Goal: Information Seeking & Learning: Learn about a topic

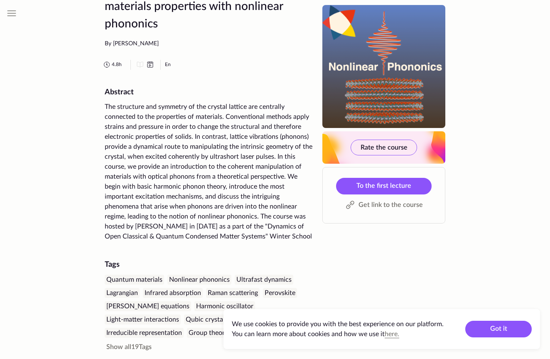
scroll to position [43, 0]
click at [383, 182] on span "To the first lecture" at bounding box center [383, 185] width 55 height 7
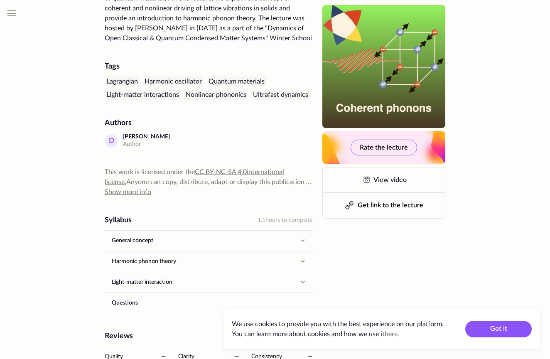
scroll to position [234, 0]
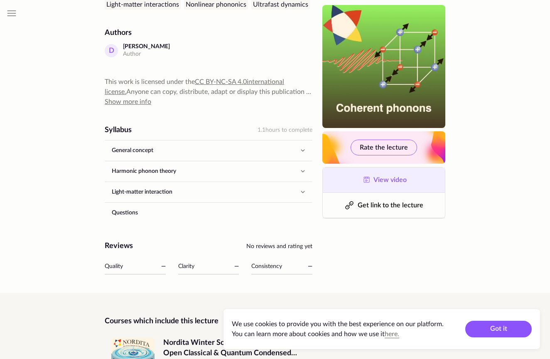
click at [382, 182] on span "View video" at bounding box center [389, 180] width 33 height 7
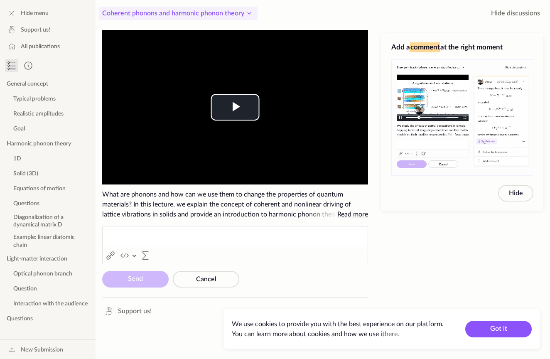
click at [206, 11] on span "Coherent phonons and harmonic phonon theory" at bounding box center [173, 13] width 142 height 7
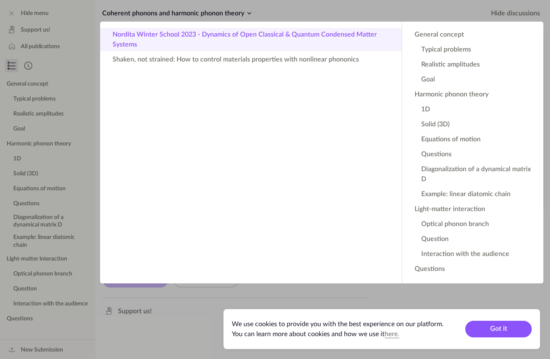
click at [298, 38] on button "Nordita Winter School 2023 - Dynamics of Open Classical & Quantum Condensed Mat…" at bounding box center [251, 39] width 302 height 23
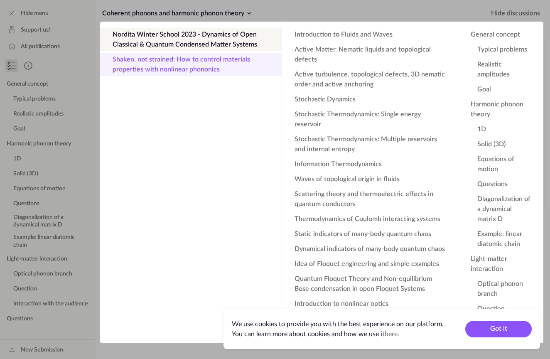
click at [253, 68] on button "Shaken, not strained: How to control materials properties with nonlinear phonon…" at bounding box center [191, 64] width 182 height 23
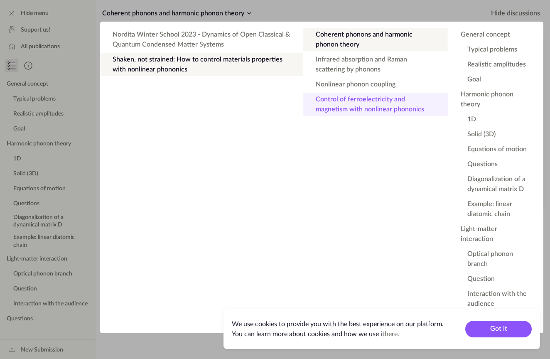
click at [352, 102] on button "Control of ferroelectricity and magnetism with nonlinear phononics" at bounding box center [375, 104] width 145 height 23
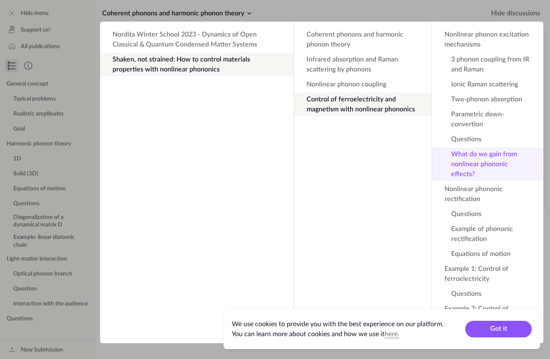
click at [496, 155] on button "What do we gain from nonlinear phononic effects?" at bounding box center [487, 163] width 111 height 33
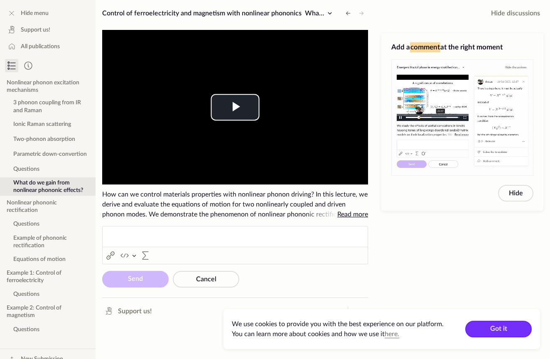
click at [496, 324] on button "Got it" at bounding box center [498, 329] width 66 height 17
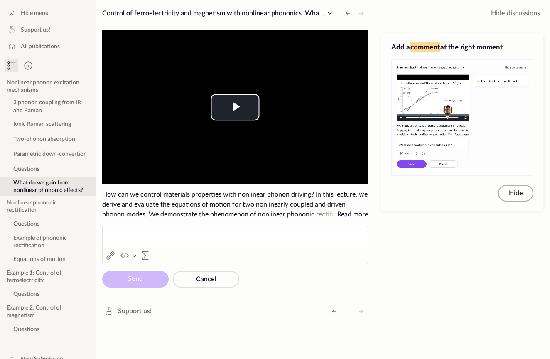
click at [509, 188] on button "Hide" at bounding box center [515, 193] width 35 height 17
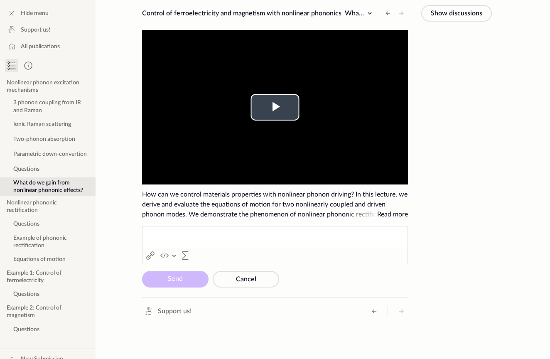
click at [306, 103] on video "To view this video please enable JavaScript, and consider upgrading to a web br…" at bounding box center [275, 107] width 266 height 155
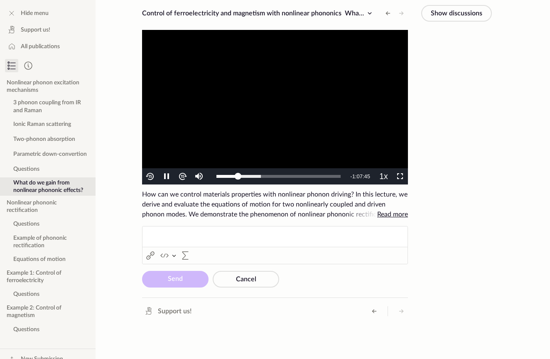
click at [400, 177] on span "Video Player" at bounding box center [400, 177] width 0 height 0
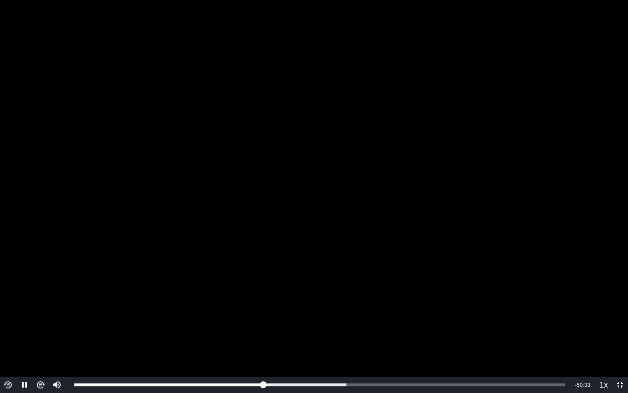
click at [25, 358] on span "Video Player" at bounding box center [25, 385] width 0 height 0
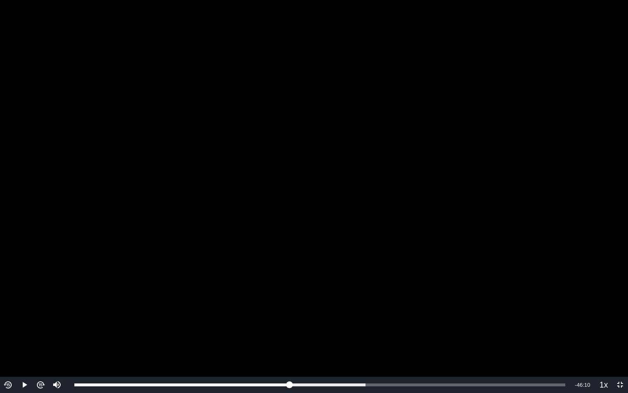
click at [25, 358] on span "Video Player" at bounding box center [25, 385] width 0 height 0
click at [7, 358] on img "Video Player" at bounding box center [8, 385] width 10 height 10
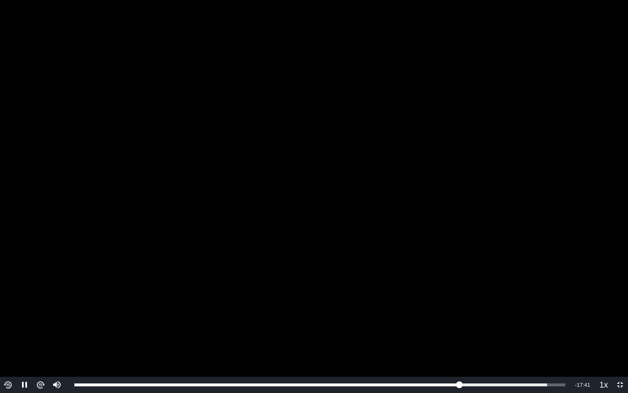
click at [25, 358] on span "Video Player" at bounding box center [25, 385] width 0 height 0
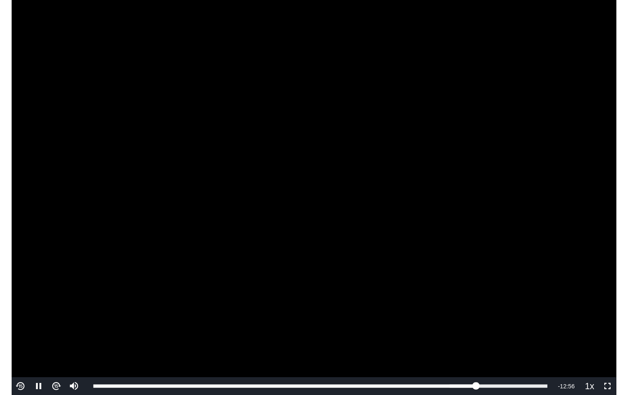
scroll to position [108, 0]
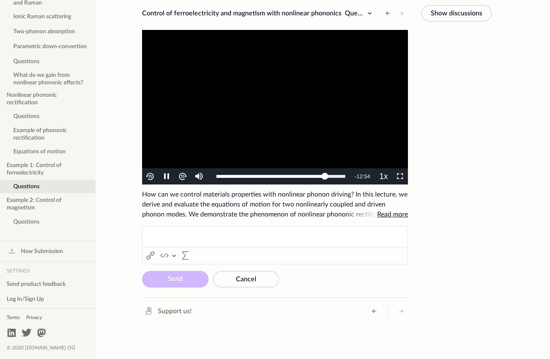
click at [400, 177] on span "Video Player" at bounding box center [400, 177] width 0 height 0
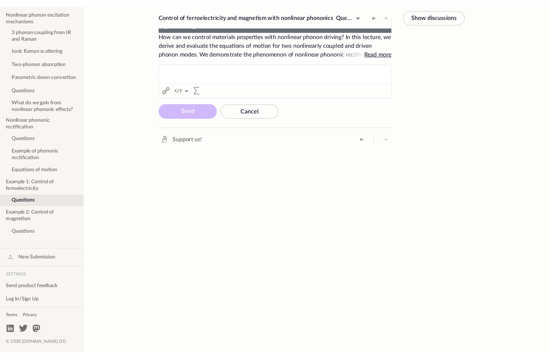
scroll to position [72, 0]
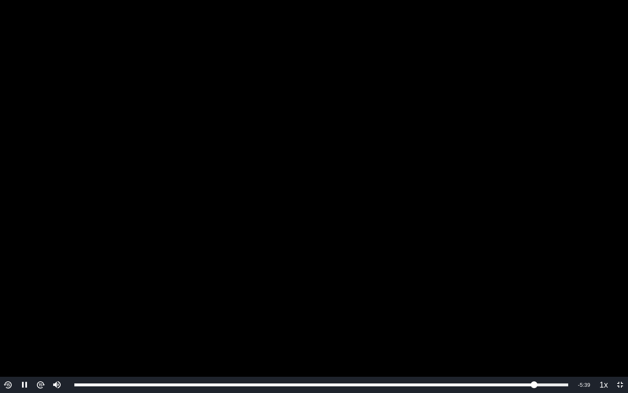
click at [25, 358] on span "Video Player" at bounding box center [25, 385] width 0 height 0
click at [11, 358] on img "Video Player" at bounding box center [8, 385] width 10 height 10
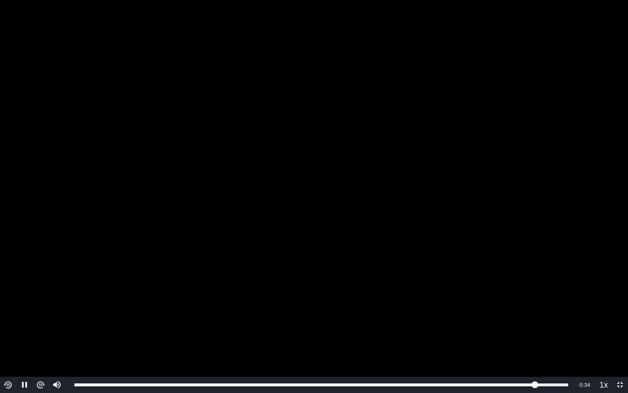
click at [11, 358] on img "Video Player" at bounding box center [8, 385] width 10 height 10
